Goal: Task Accomplishment & Management: Use online tool/utility

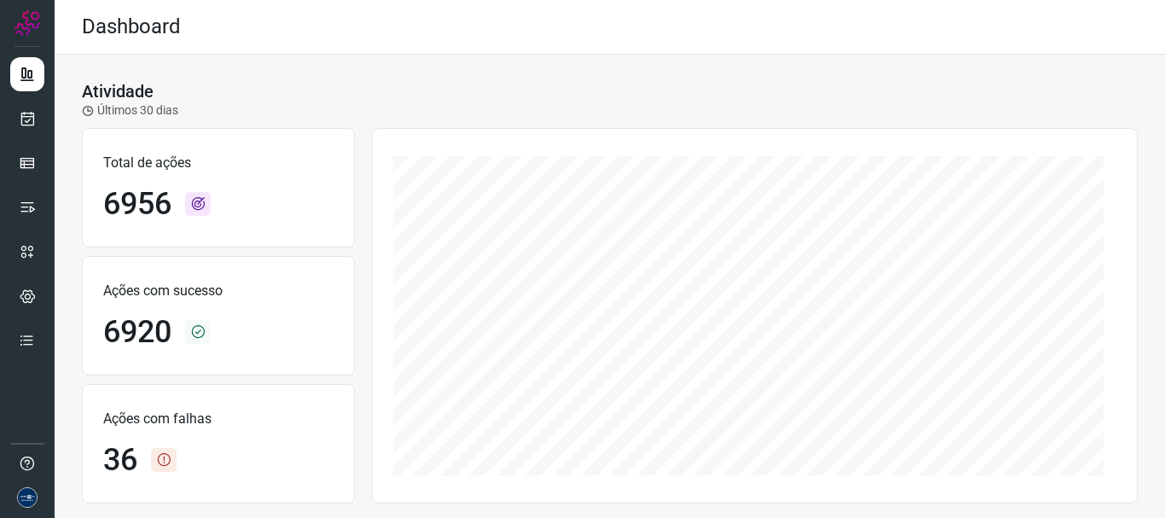
click at [44, 124] on div at bounding box center [27, 259] width 55 height 518
click at [35, 124] on icon at bounding box center [28, 118] width 18 height 17
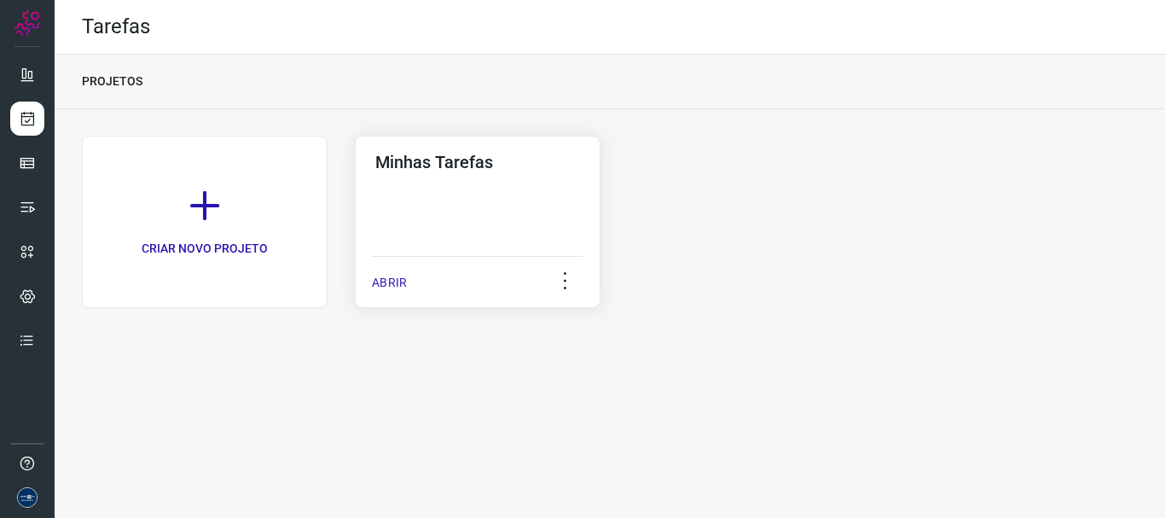
click at [369, 285] on div "Minhas Tarefas ABRIR" at bounding box center [478, 222] width 246 height 172
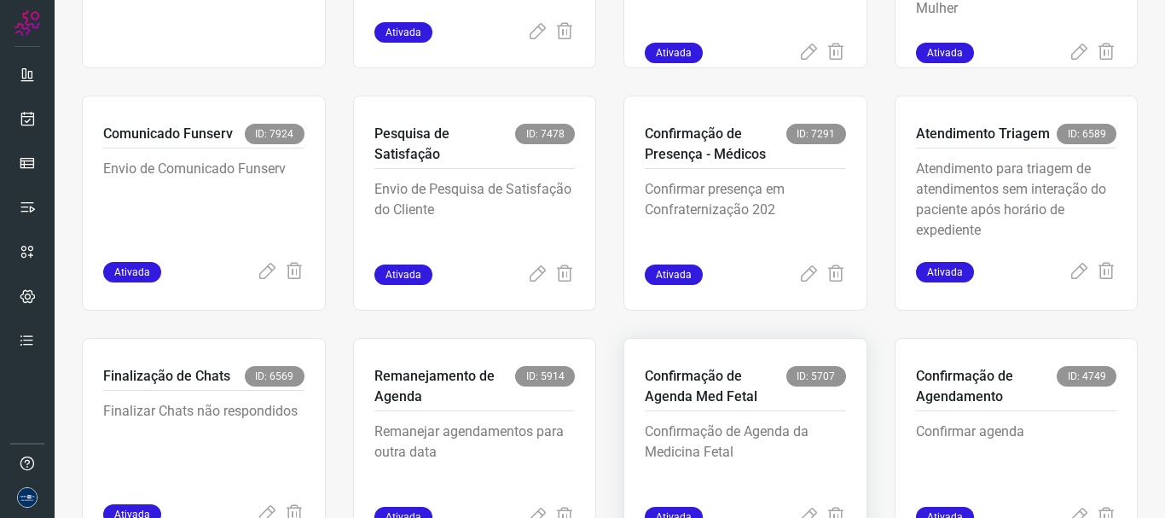
scroll to position [360, 0]
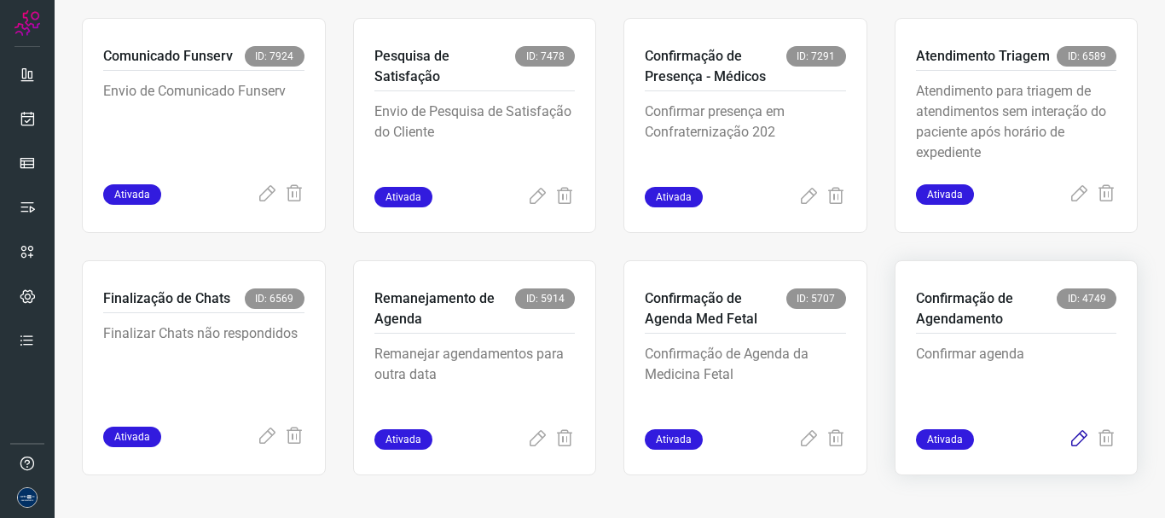
click at [1068, 444] on icon at bounding box center [1078, 439] width 20 height 20
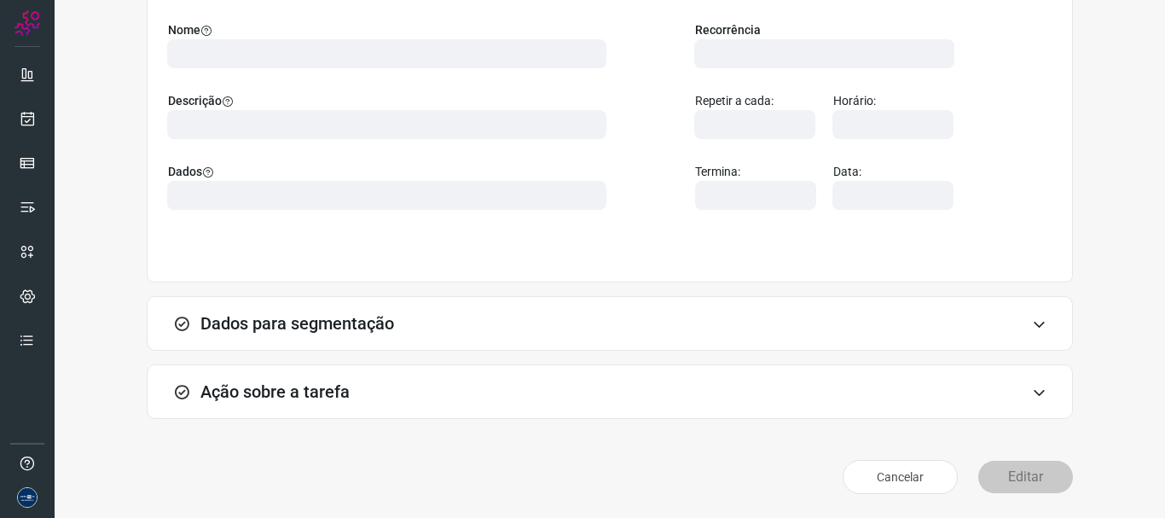
scroll to position [148, 0]
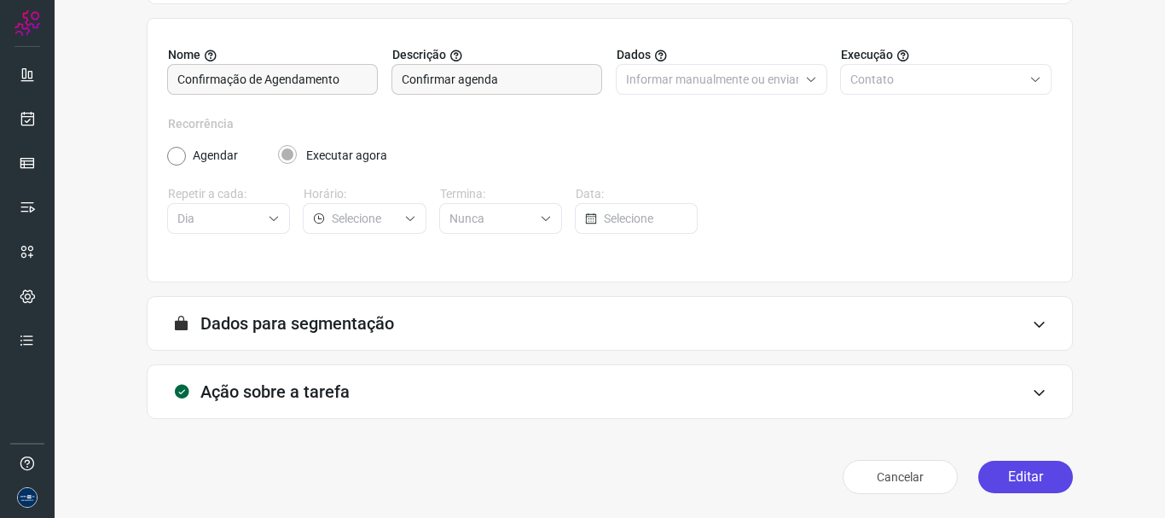
click at [1050, 489] on button "Editar" at bounding box center [1025, 476] width 95 height 32
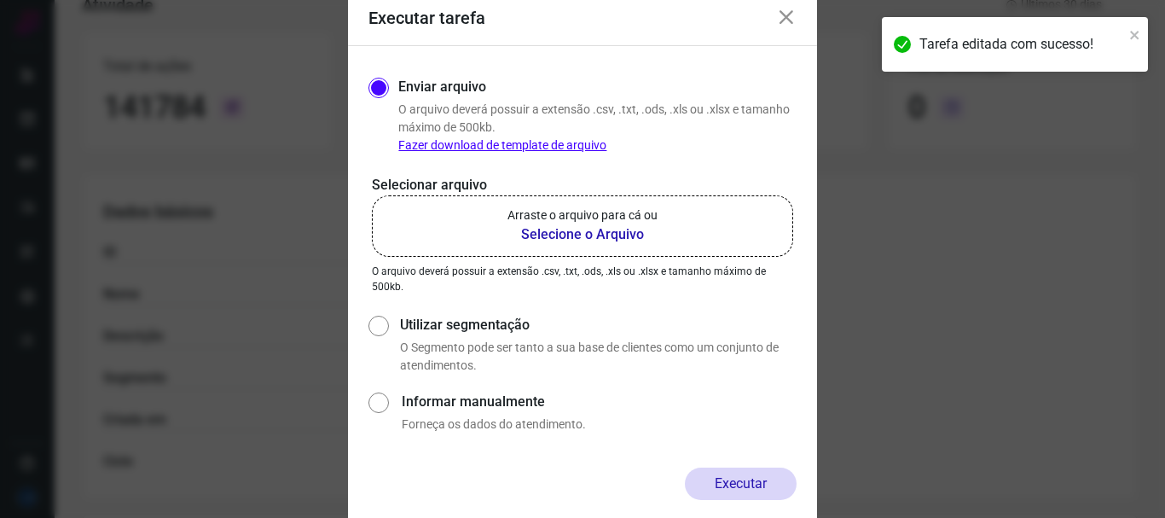
click at [599, 235] on b "Selecione o Arquivo" at bounding box center [582, 234] width 150 height 20
click at [0, 0] on input "Arraste o arquivo para cá ou Selecione o Arquivo" at bounding box center [0, 0] width 0 height 0
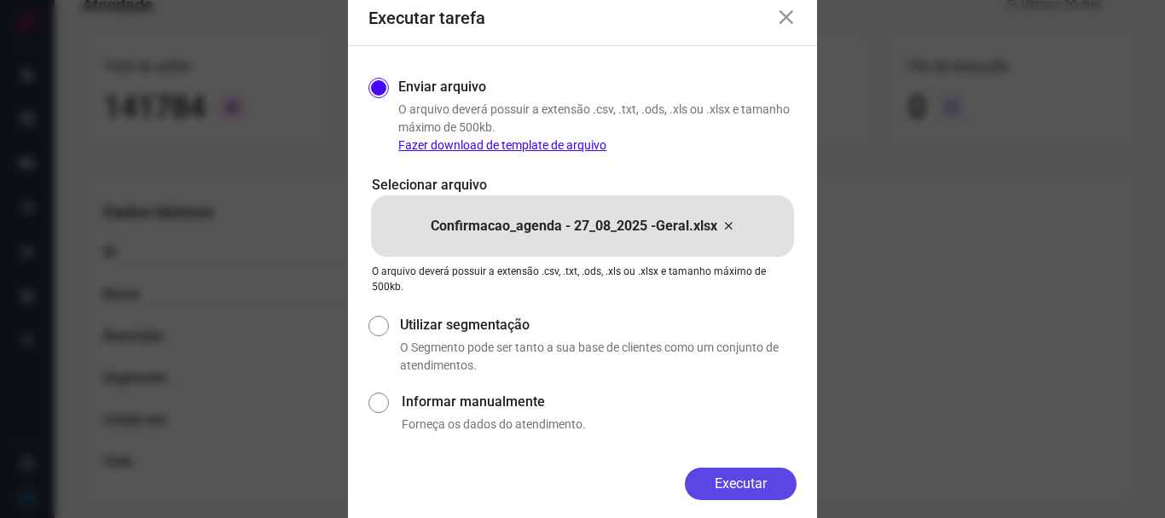
click at [746, 483] on button "Executar" at bounding box center [741, 483] width 112 height 32
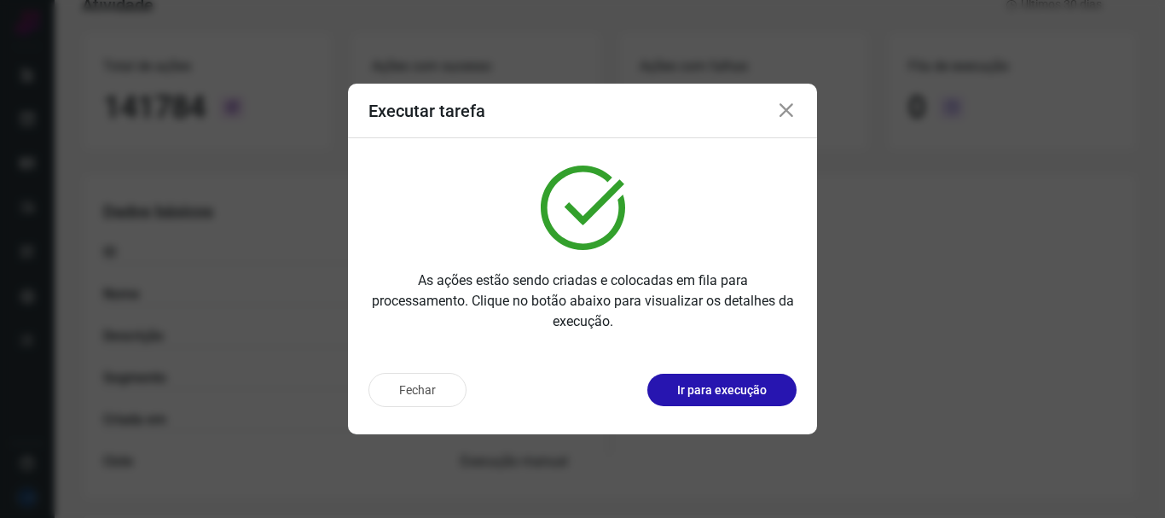
click at [783, 114] on icon at bounding box center [786, 111] width 20 height 20
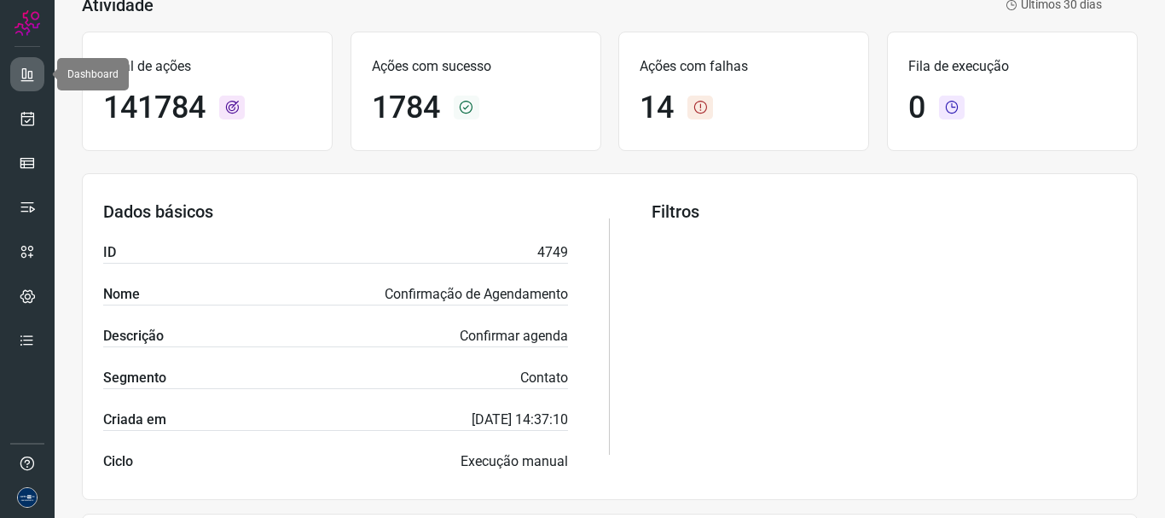
click at [17, 81] on link at bounding box center [27, 74] width 34 height 34
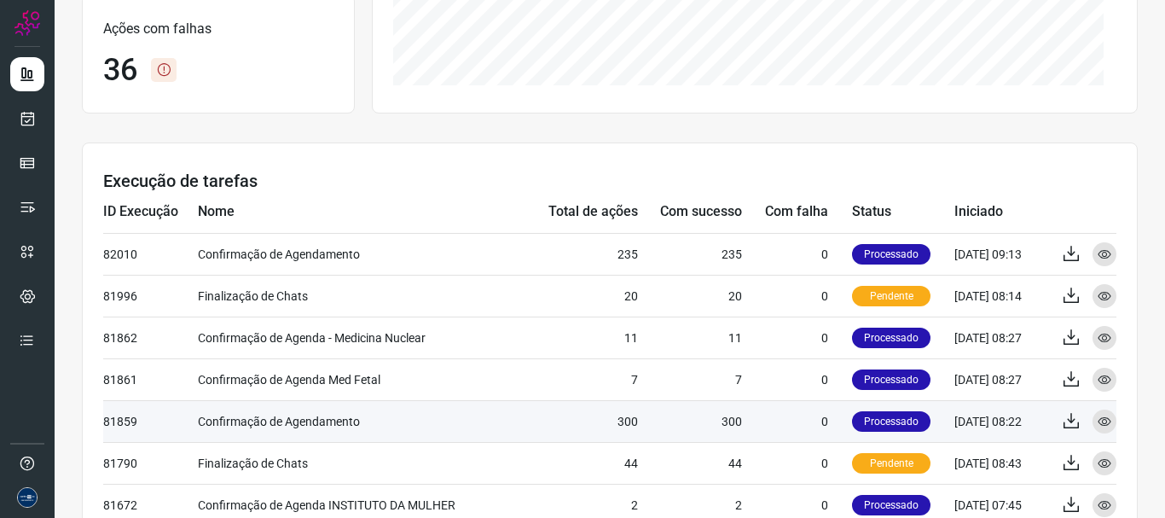
scroll to position [404, 0]
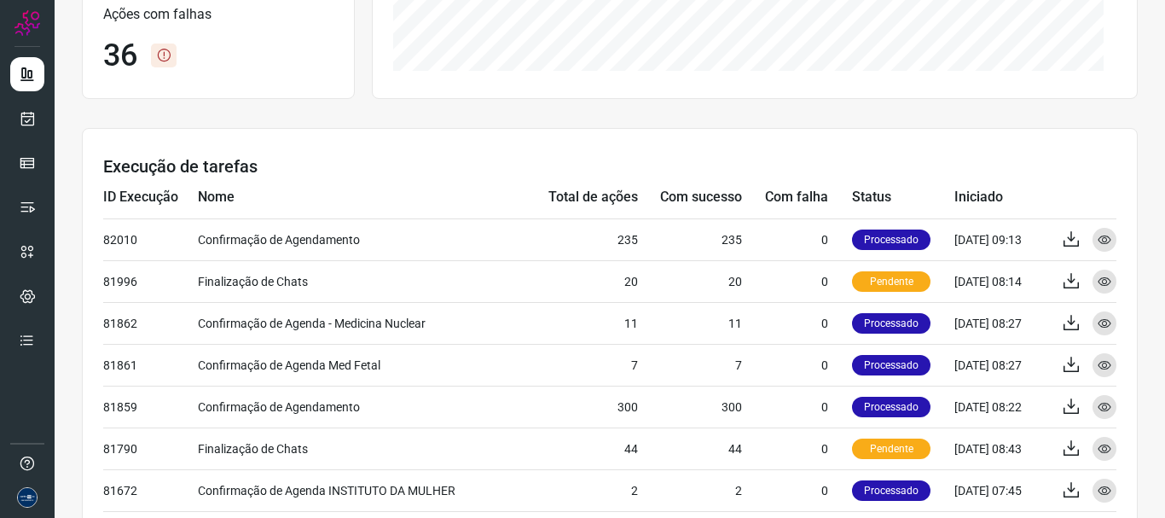
click at [536, 193] on td "Total de ações" at bounding box center [580, 197] width 113 height 42
click at [32, 127] on link at bounding box center [27, 118] width 34 height 34
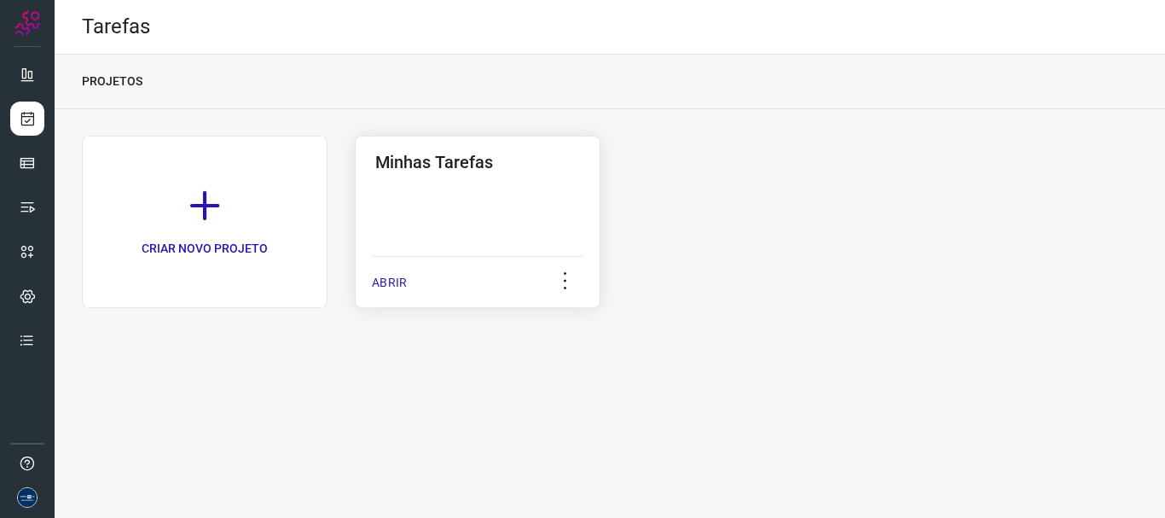
click at [382, 284] on p "ABRIR" at bounding box center [389, 283] width 35 height 18
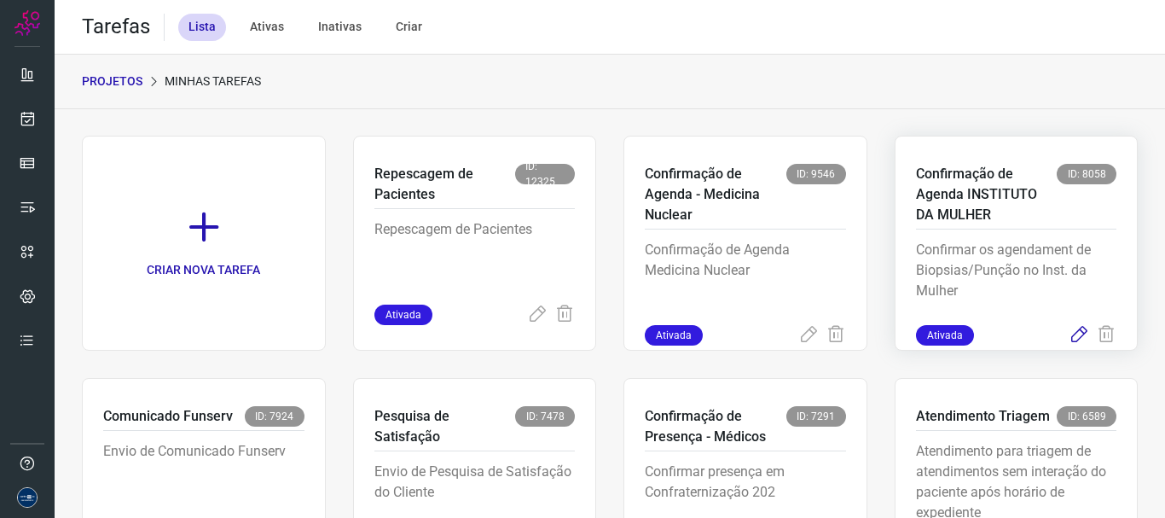
click at [1068, 343] on icon at bounding box center [1078, 335] width 20 height 20
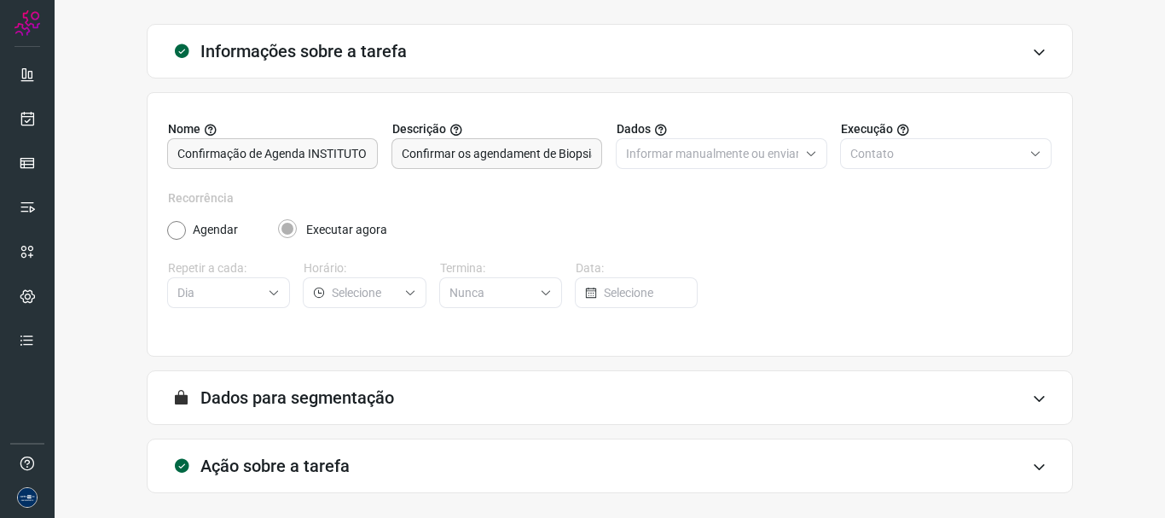
scroll to position [148, 0]
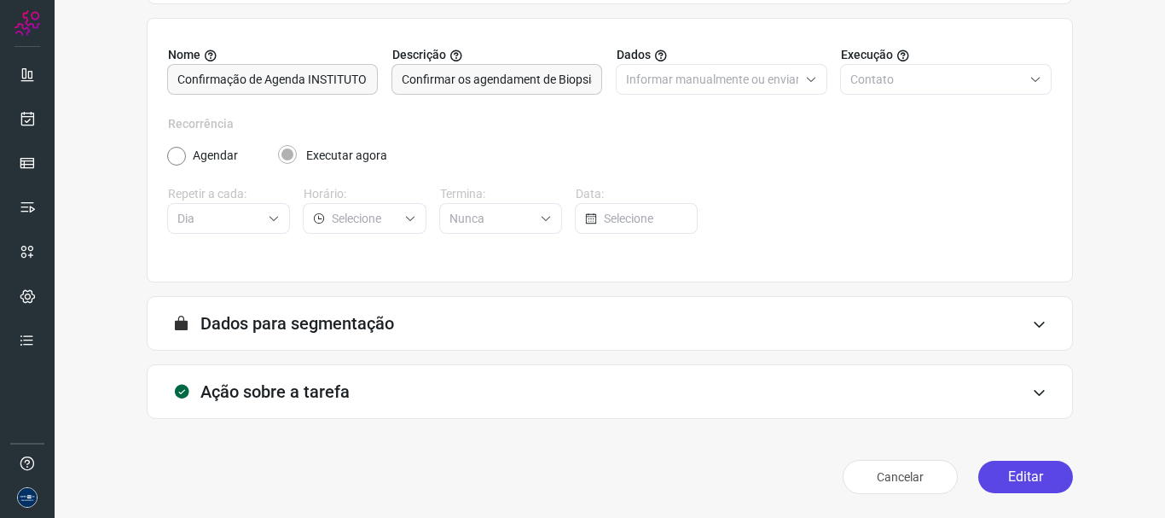
click at [997, 476] on button "Editar" at bounding box center [1025, 476] width 95 height 32
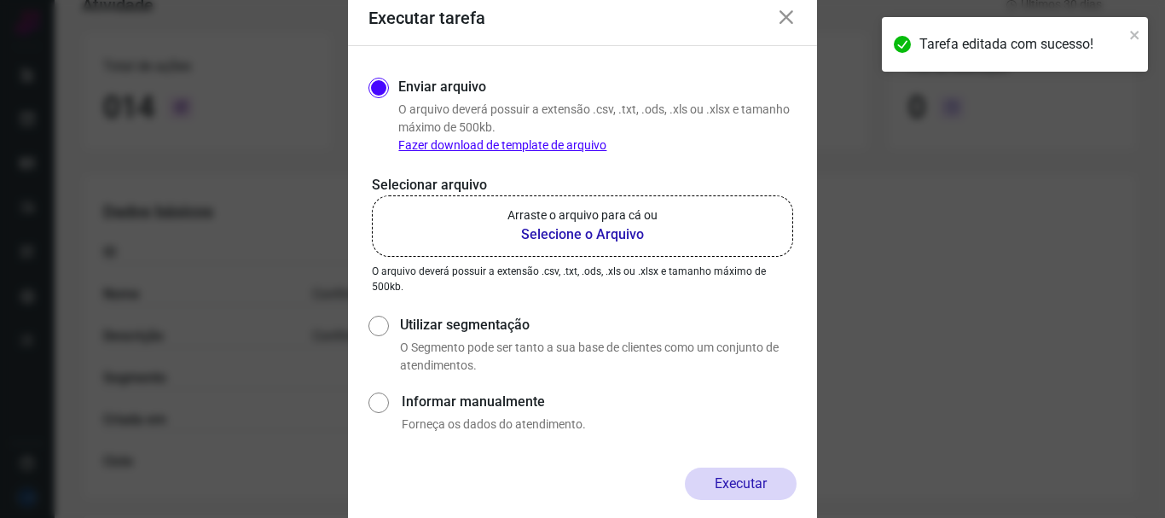
click at [539, 252] on label "Arraste o arquivo para cá ou Selecione o Arquivo" at bounding box center [582, 225] width 421 height 61
click at [0, 0] on input "Arraste o arquivo para cá ou Selecione o Arquivo" at bounding box center [0, 0] width 0 height 0
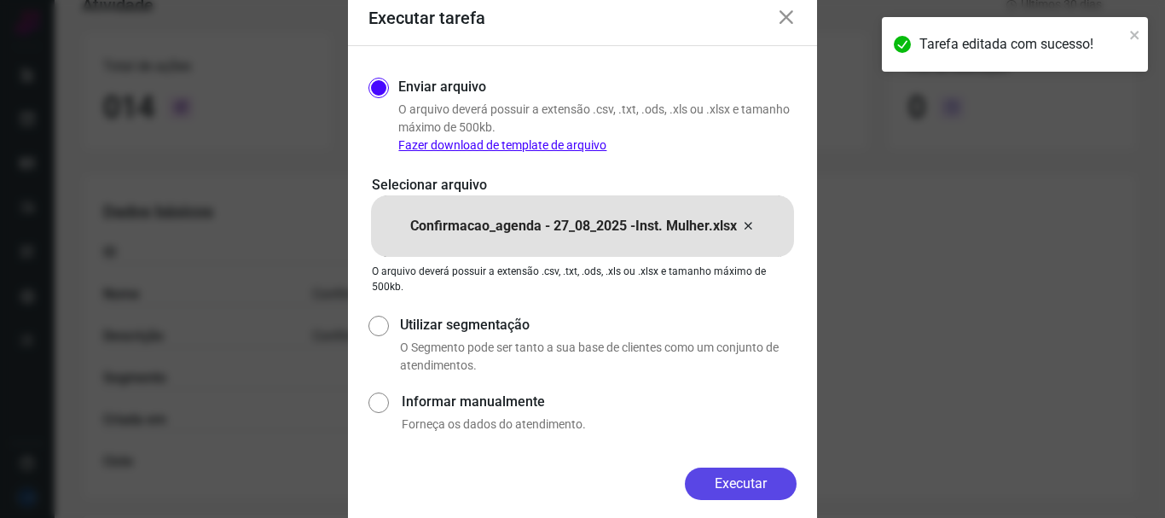
click at [763, 483] on button "Executar" at bounding box center [741, 483] width 112 height 32
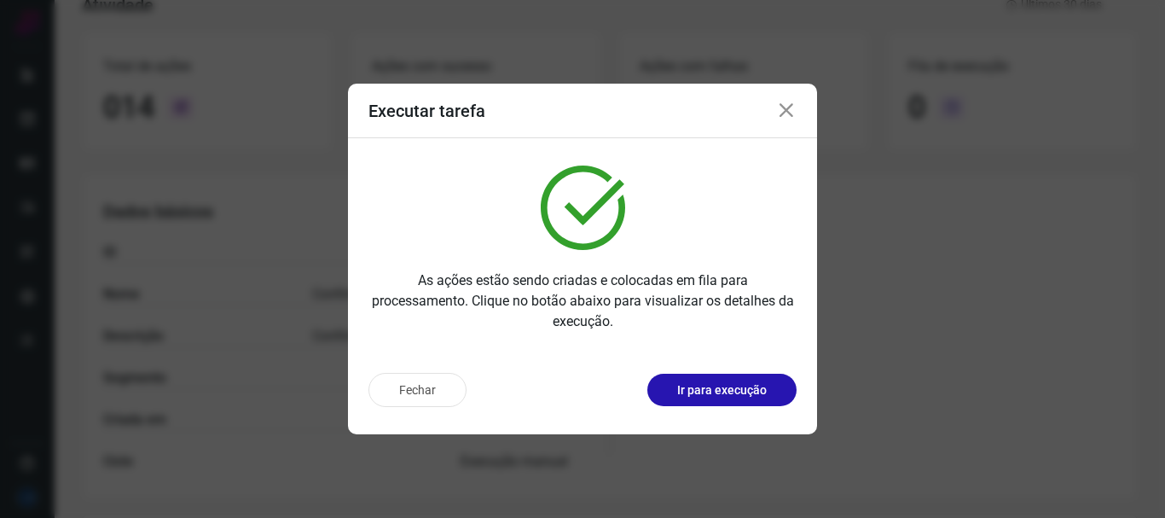
click at [790, 107] on icon at bounding box center [786, 111] width 20 height 20
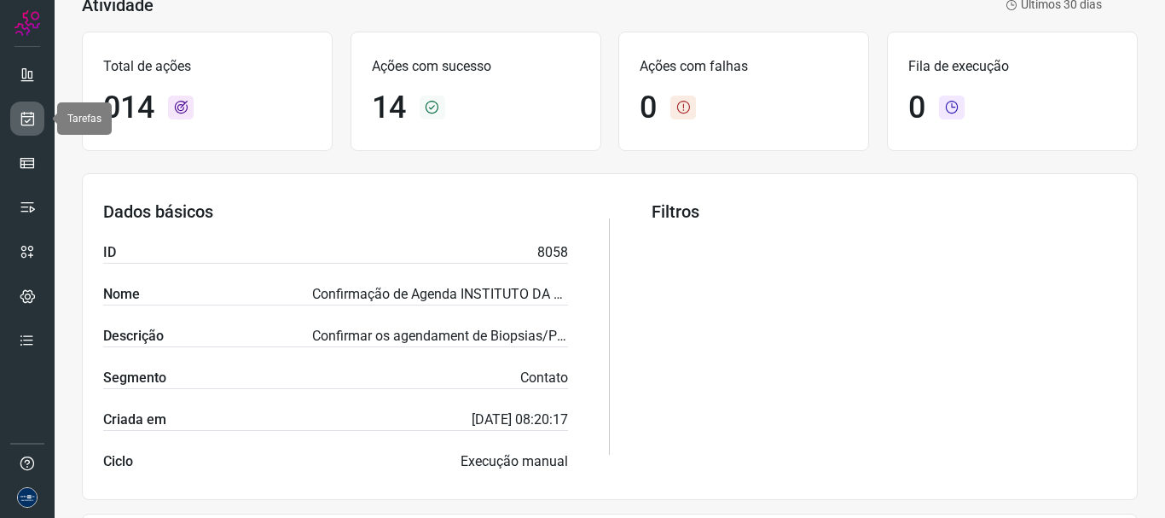
click at [23, 113] on icon at bounding box center [28, 118] width 18 height 17
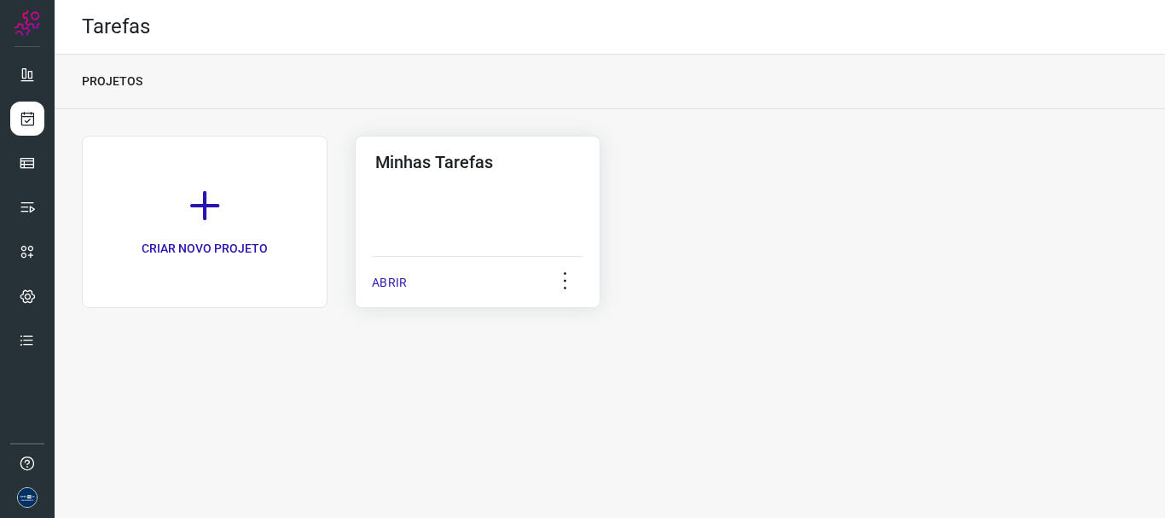
click at [377, 280] on p "ABRIR" at bounding box center [389, 283] width 35 height 18
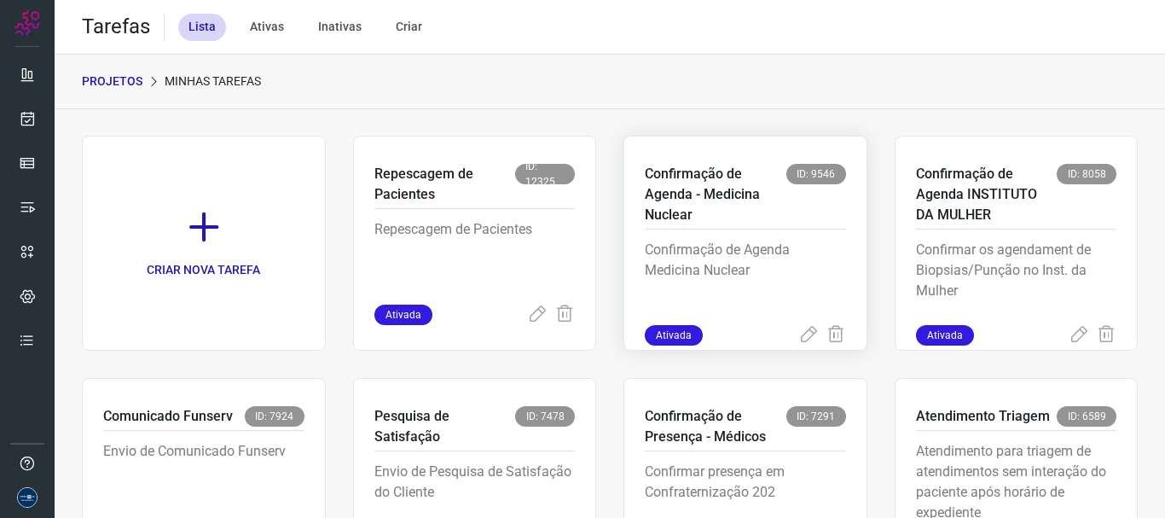
click at [786, 329] on div "Ativada" at bounding box center [745, 335] width 201 height 20
click at [798, 332] on icon at bounding box center [808, 335] width 20 height 20
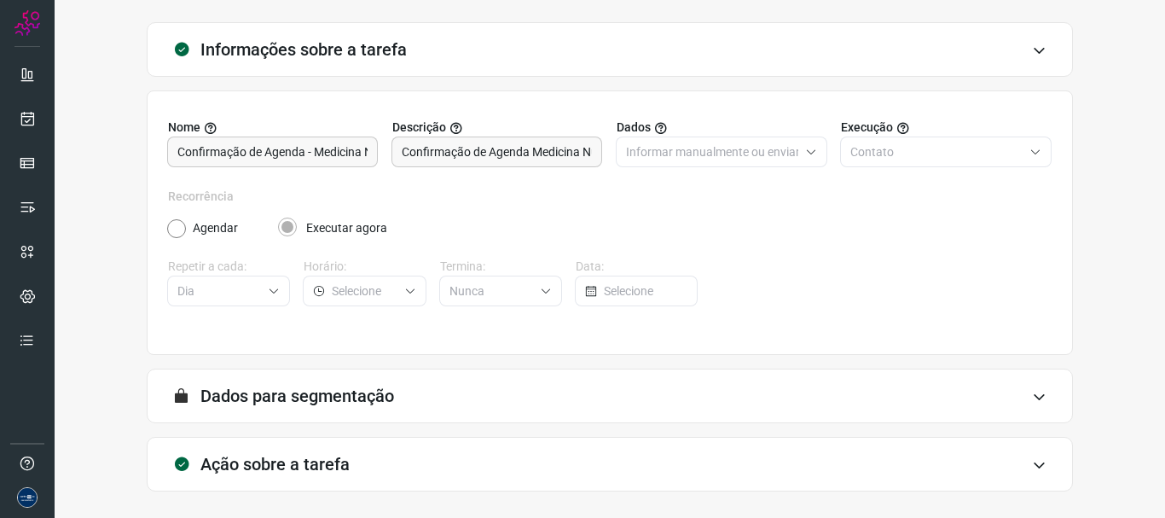
scroll to position [148, 0]
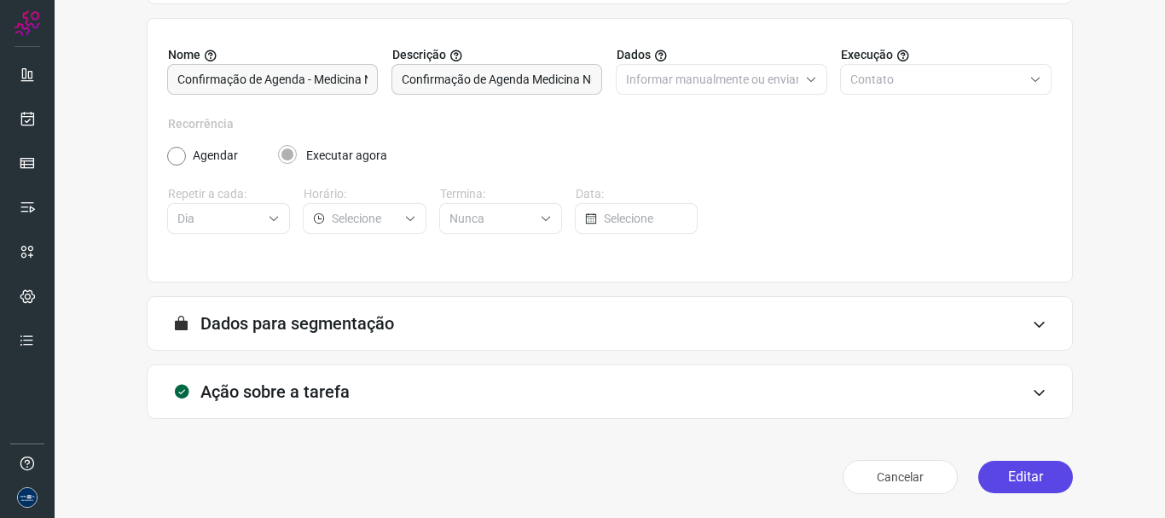
click at [995, 468] on button "Editar" at bounding box center [1025, 476] width 95 height 32
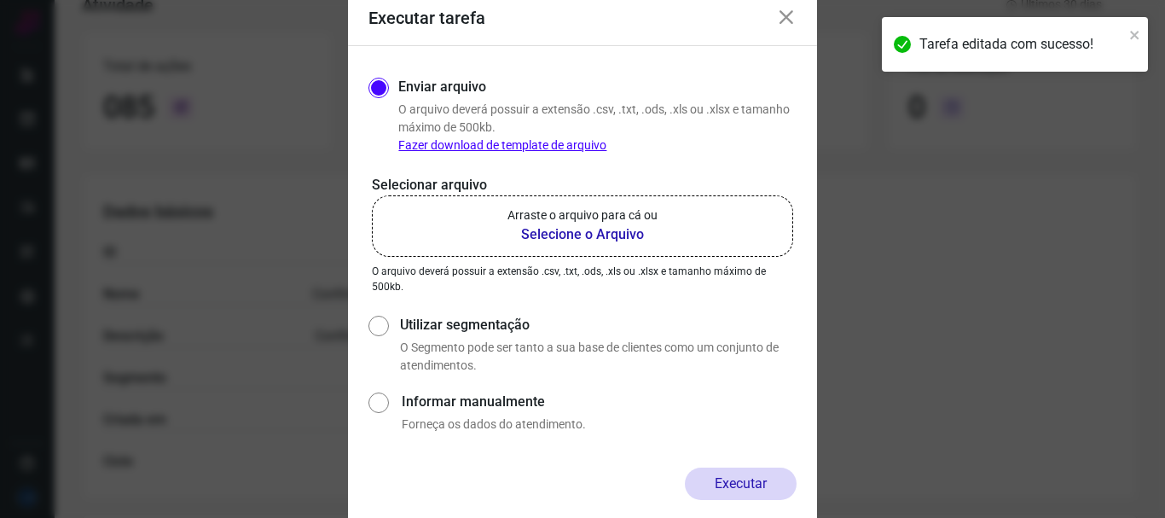
click at [546, 238] on b "Selecione o Arquivo" at bounding box center [582, 234] width 150 height 20
click at [0, 0] on input "Arraste o arquivo para cá ou Selecione o Arquivo" at bounding box center [0, 0] width 0 height 0
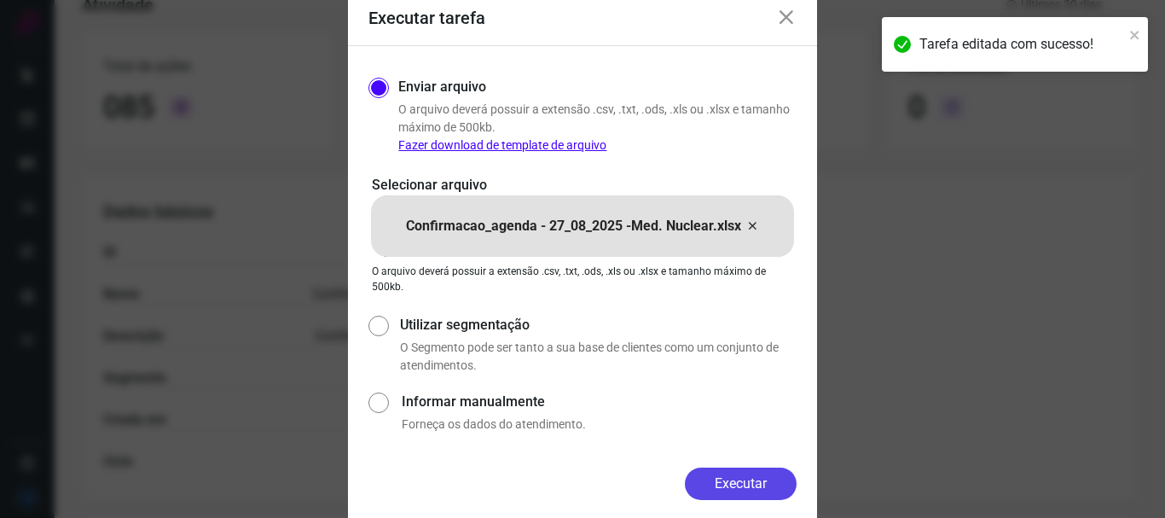
click at [786, 480] on button "Executar" at bounding box center [741, 483] width 112 height 32
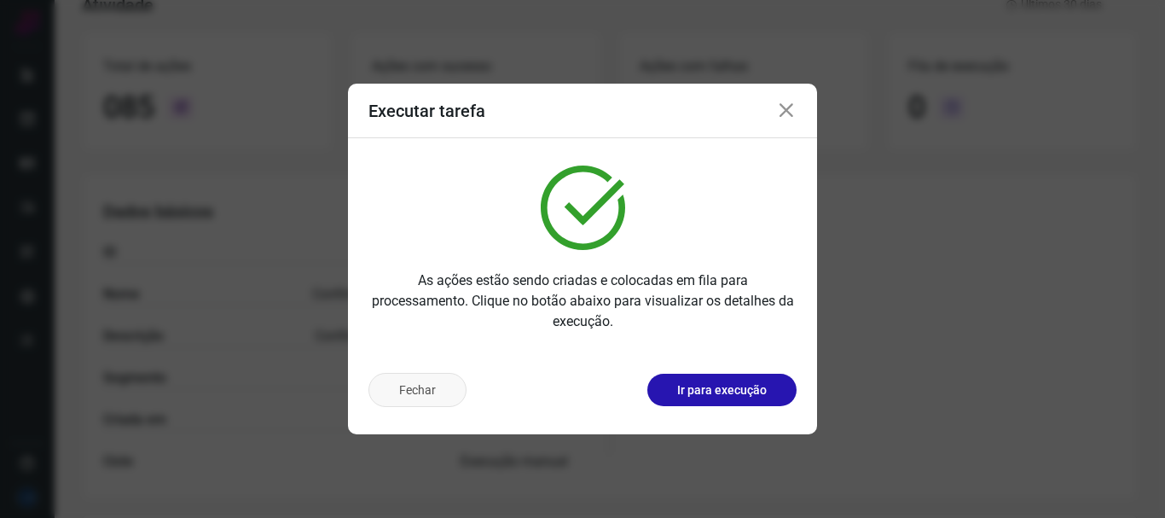
click at [440, 385] on button "Fechar" at bounding box center [417, 390] width 98 height 34
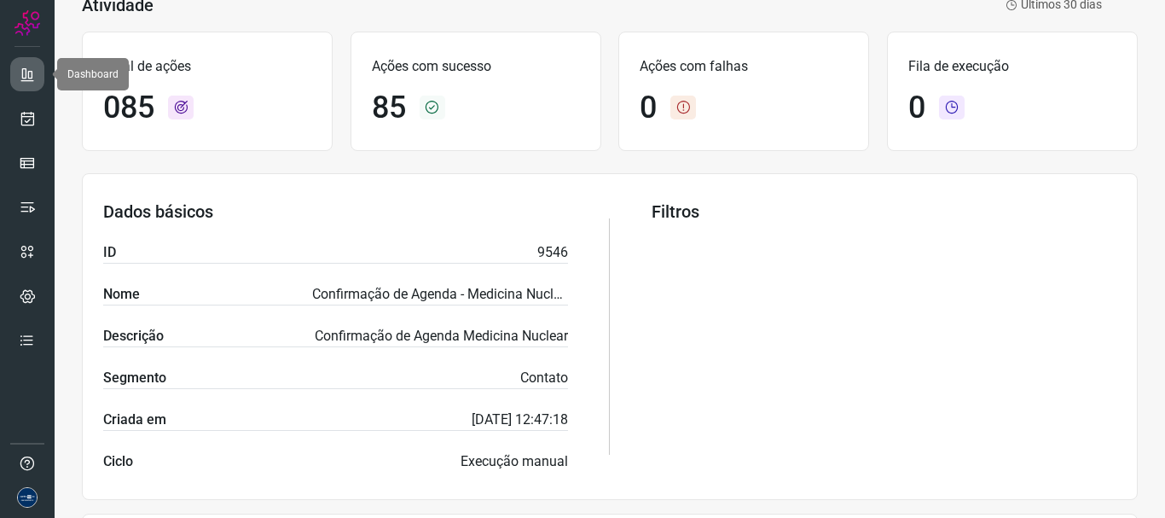
click at [41, 69] on link at bounding box center [27, 74] width 34 height 34
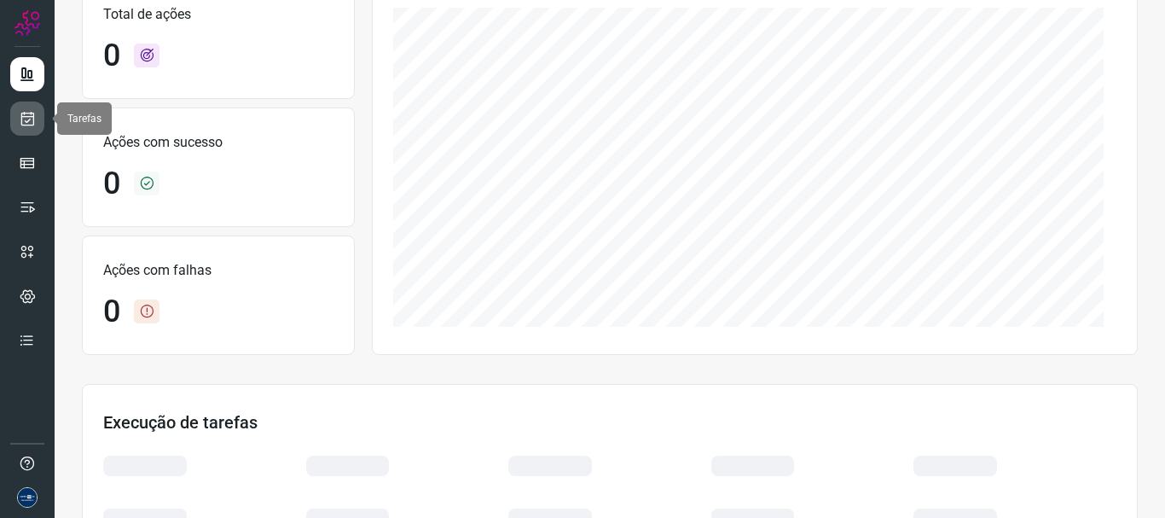
click at [24, 114] on icon at bounding box center [28, 118] width 18 height 17
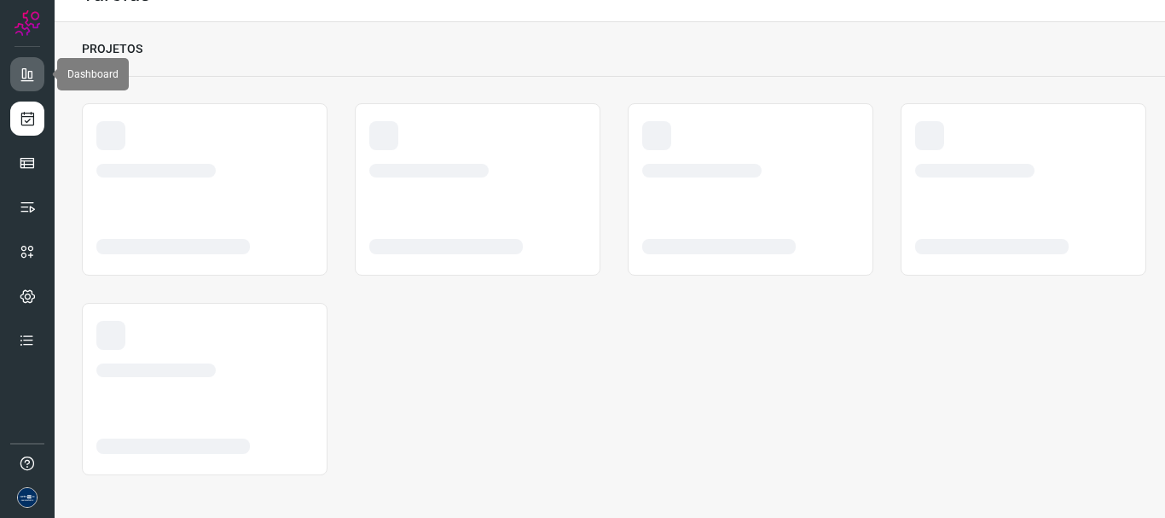
click at [28, 78] on icon at bounding box center [27, 74] width 17 height 17
